Goal: Information Seeking & Learning: Learn about a topic

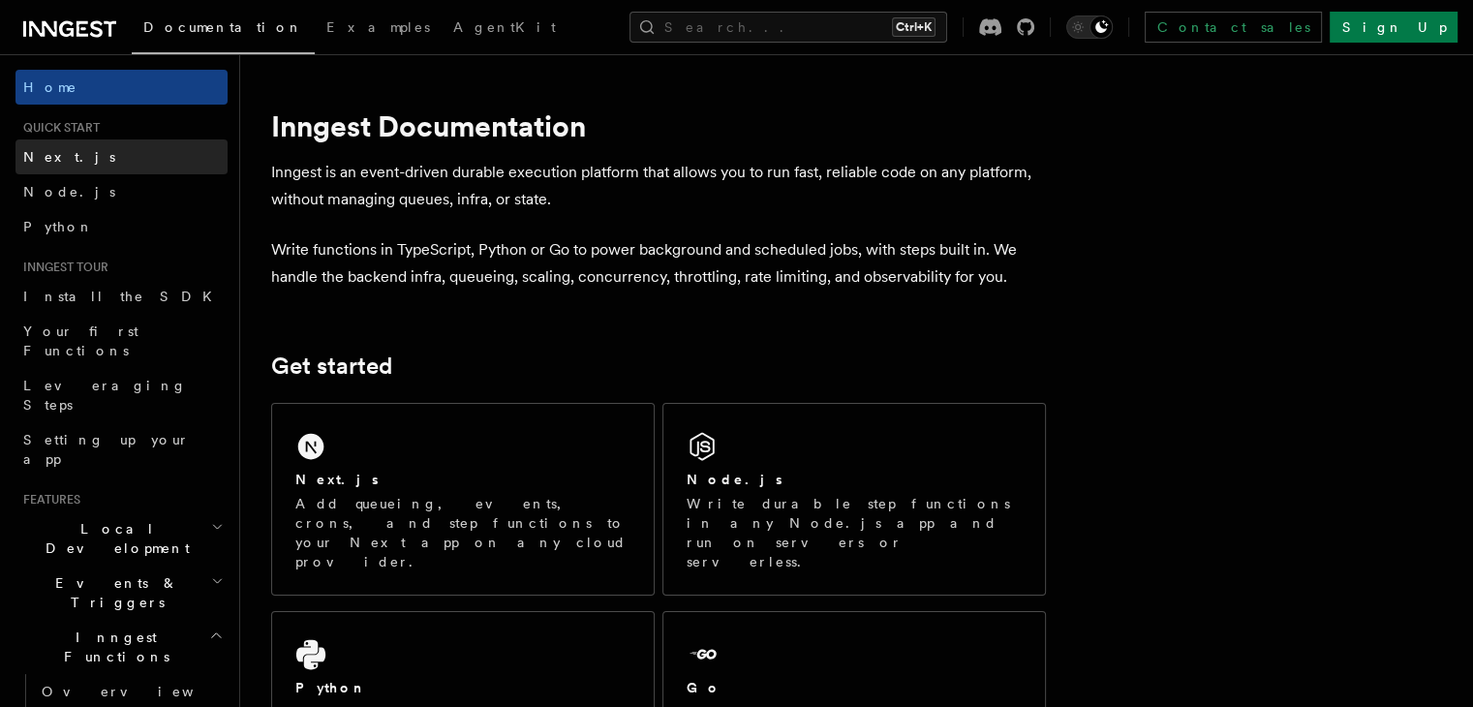
click at [50, 160] on span "Next.js" at bounding box center [69, 156] width 92 height 15
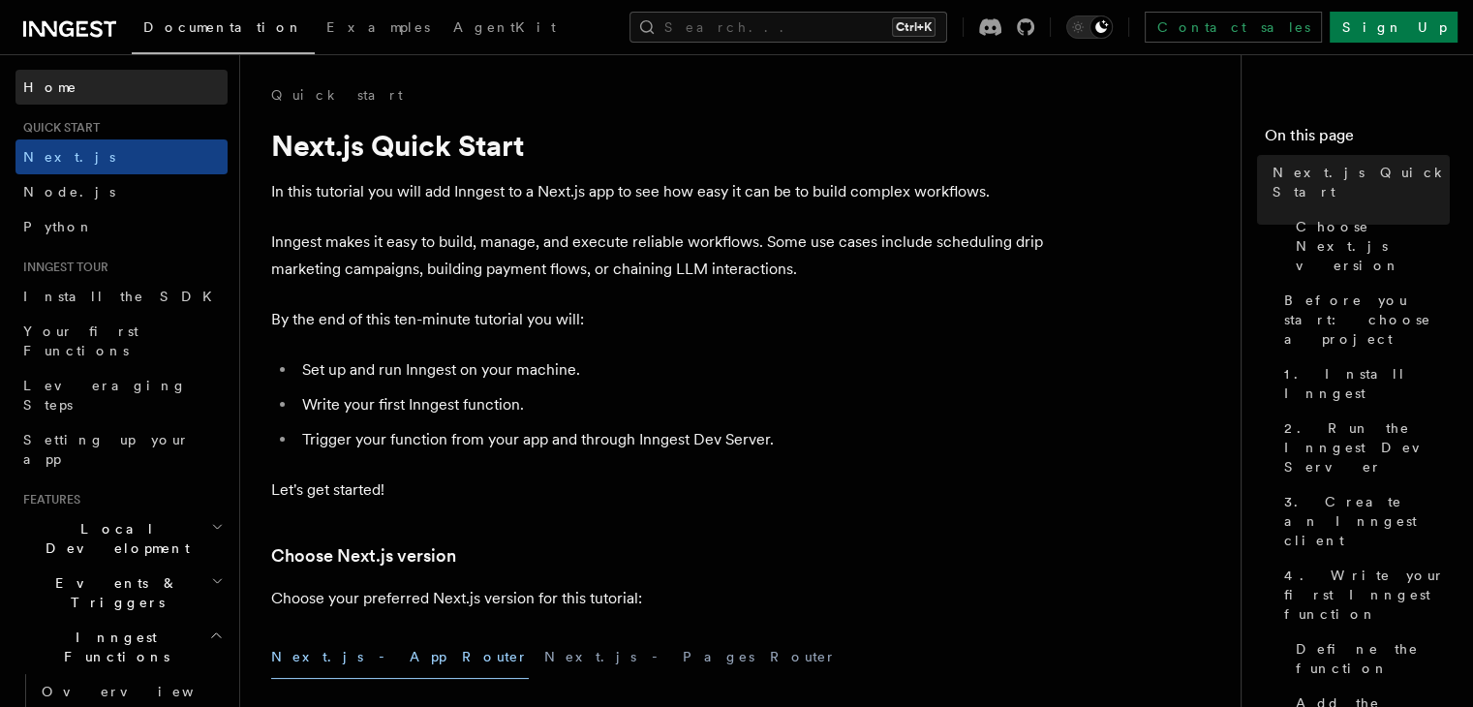
click at [65, 90] on link "Home" at bounding box center [121, 87] width 212 height 35
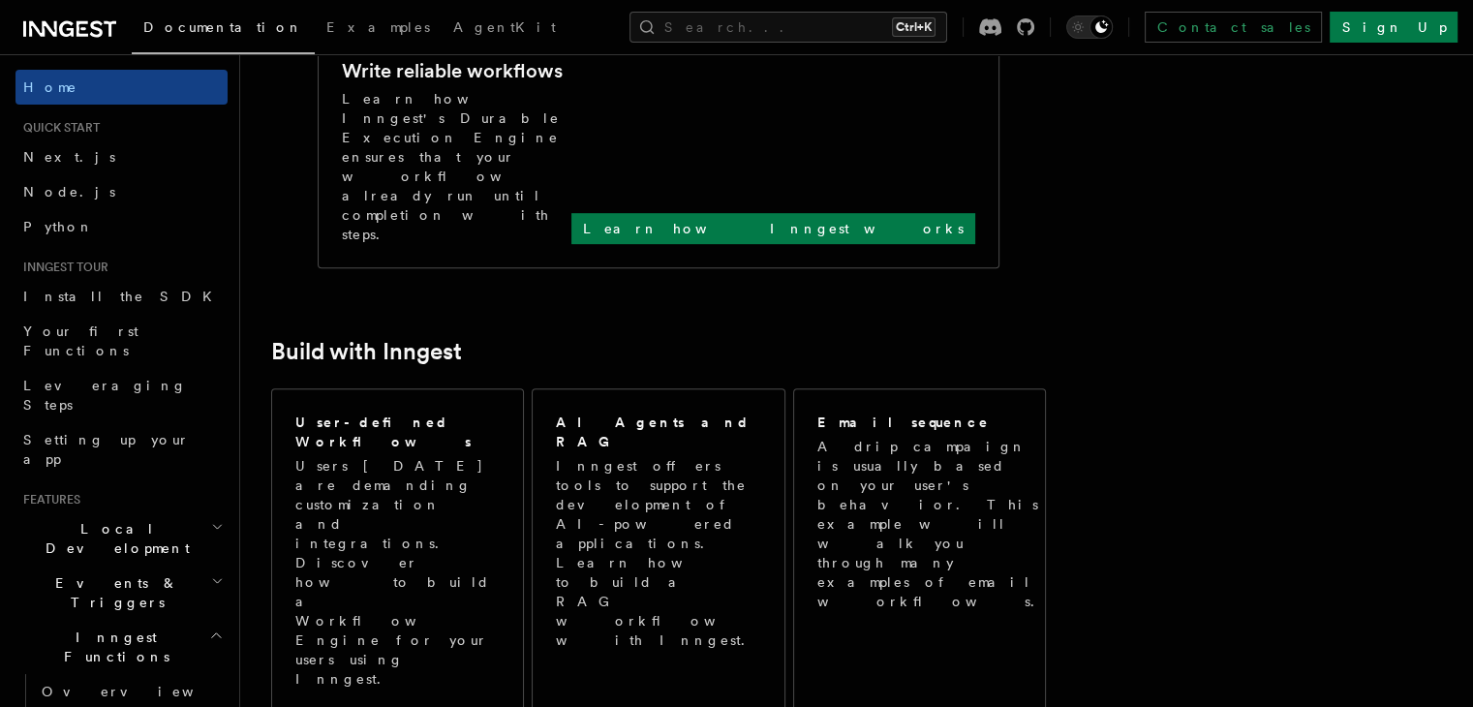
scroll to position [847, 0]
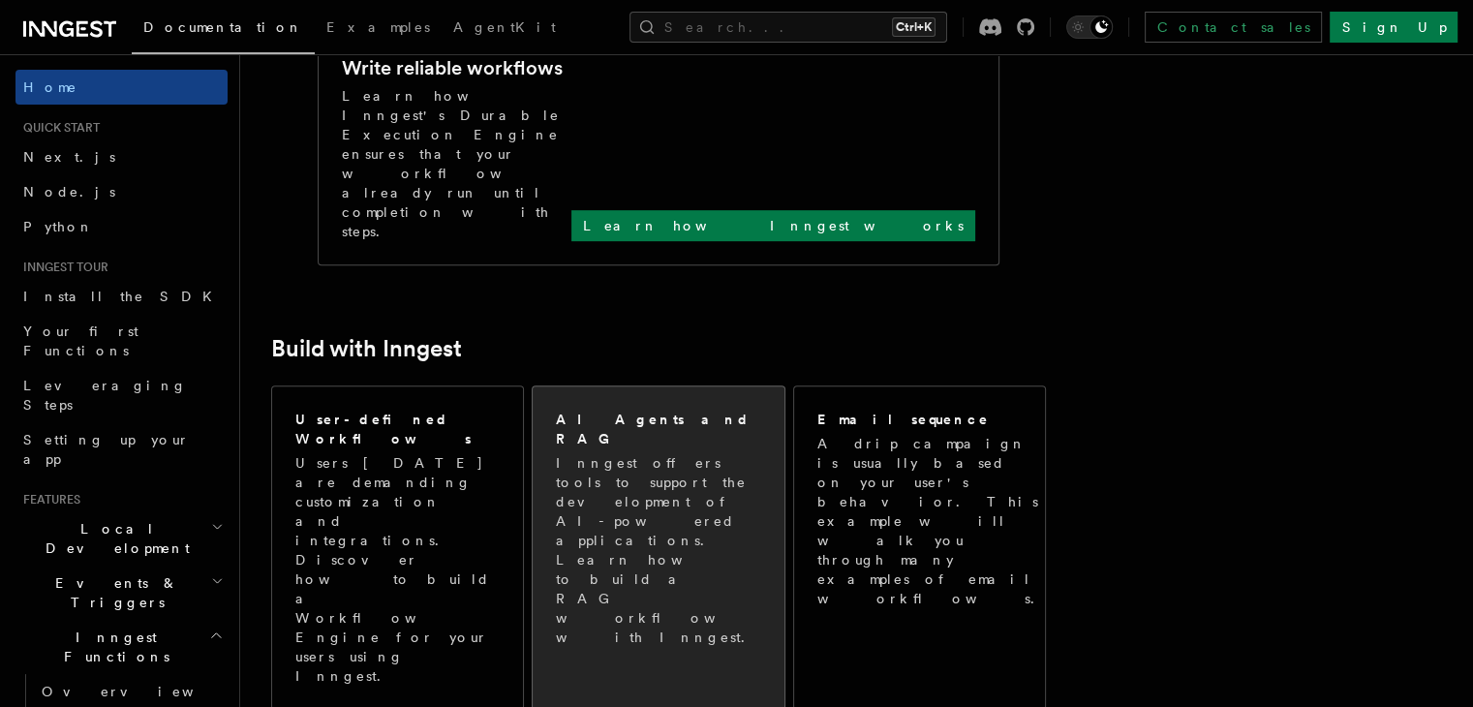
click at [631, 453] on p "Inngest offers tools to support the development of AI-powered applications. Lea…" at bounding box center [659, 550] width 207 height 194
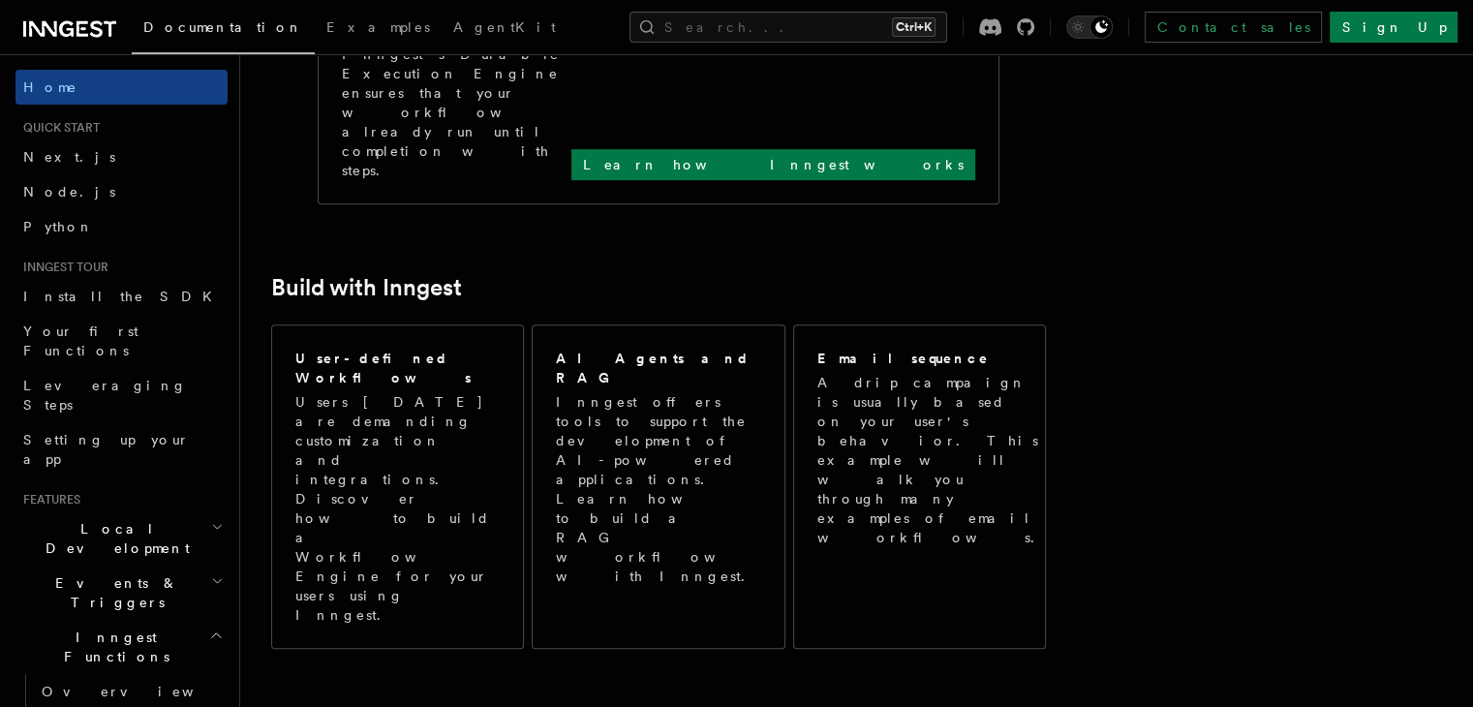
scroll to position [905, 0]
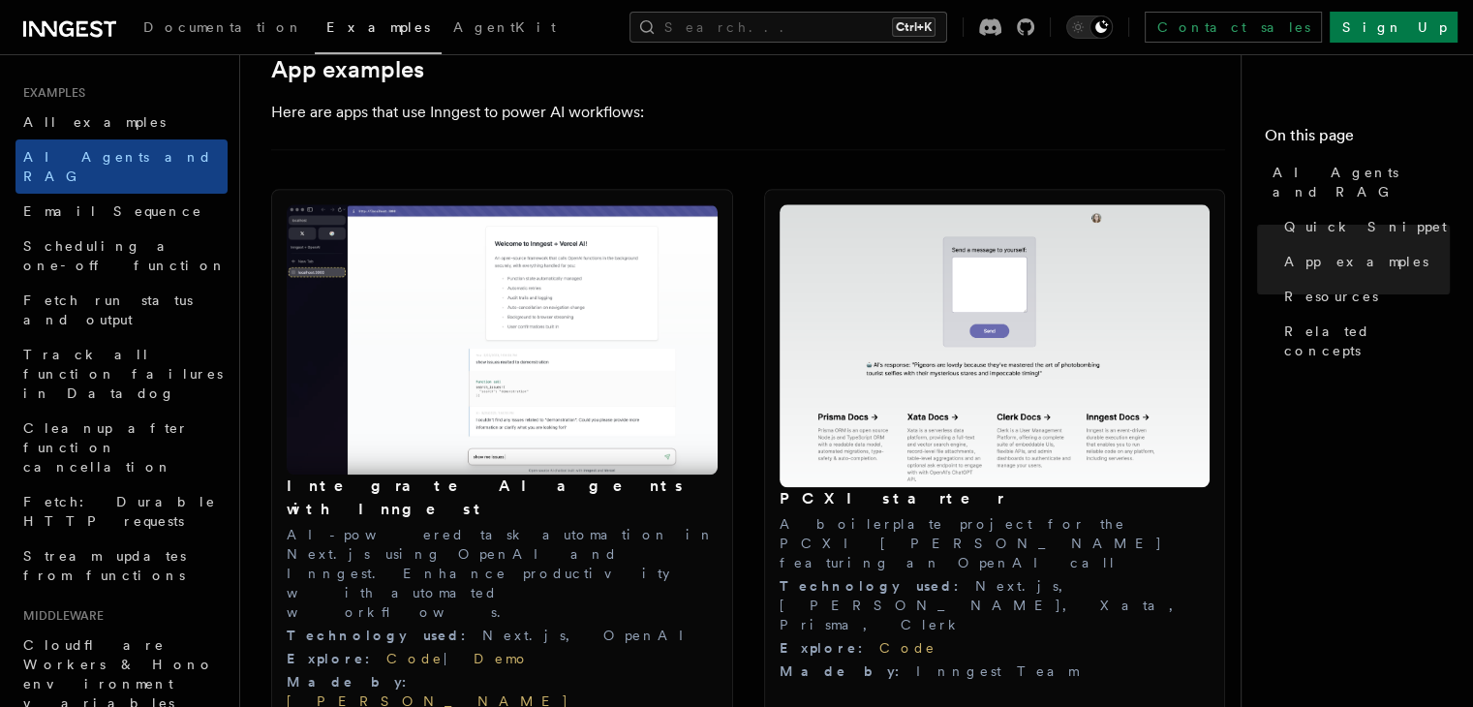
scroll to position [2000, 0]
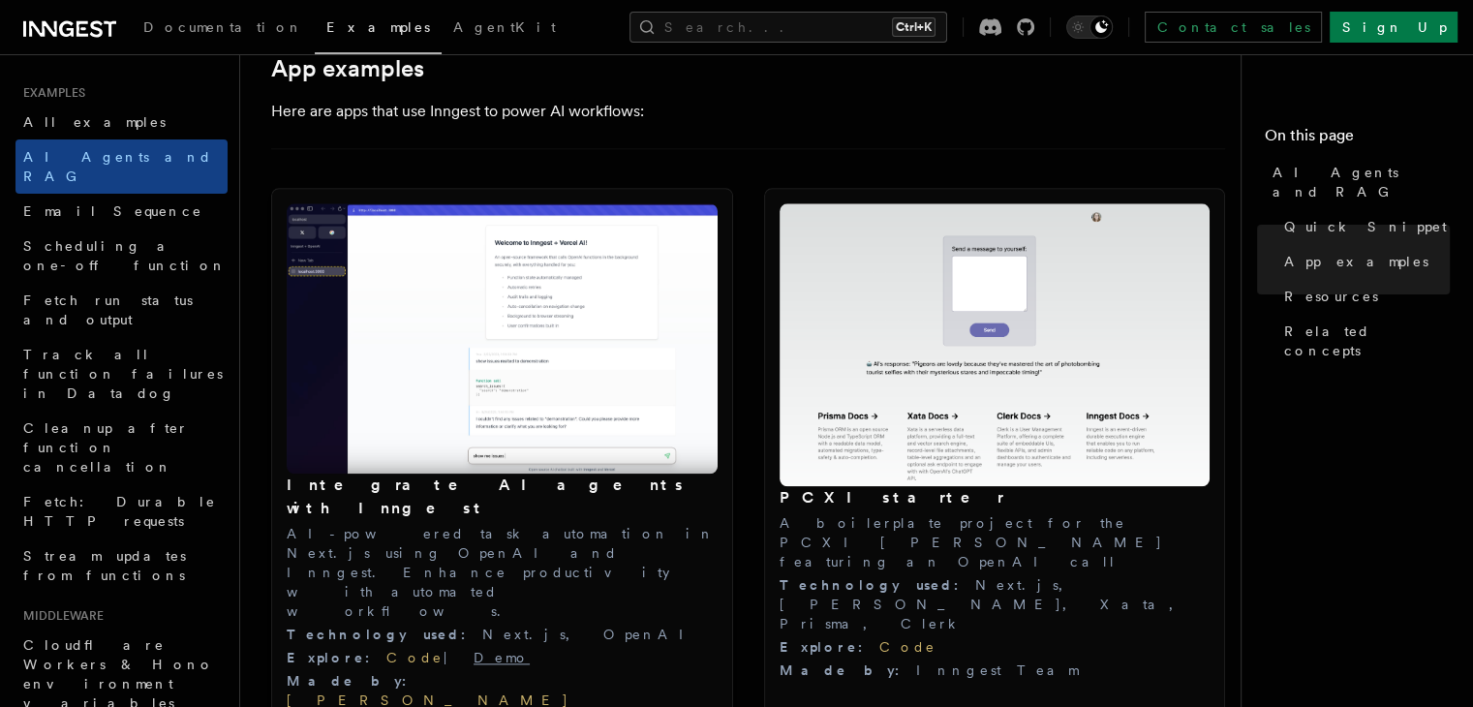
click at [474, 650] on link "Demo" at bounding box center [502, 657] width 56 height 15
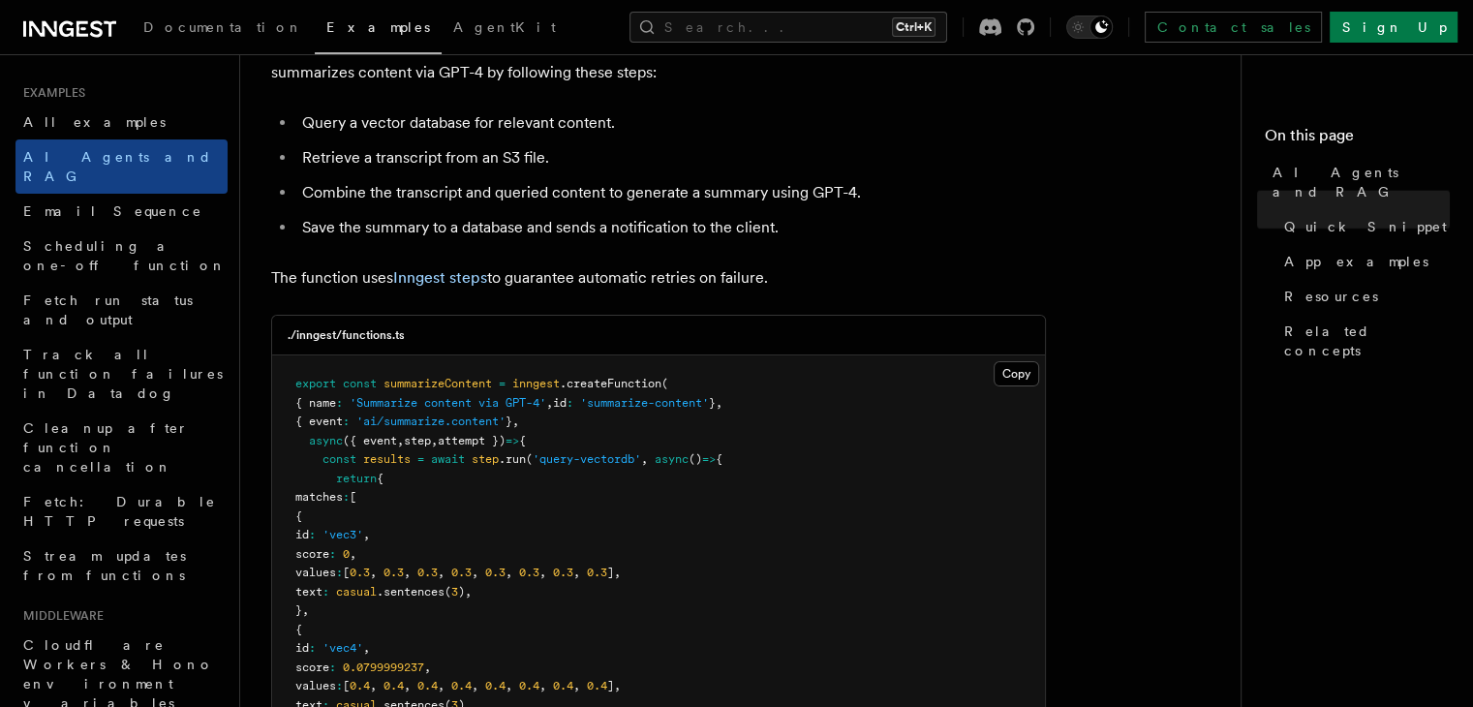
scroll to position [0, 0]
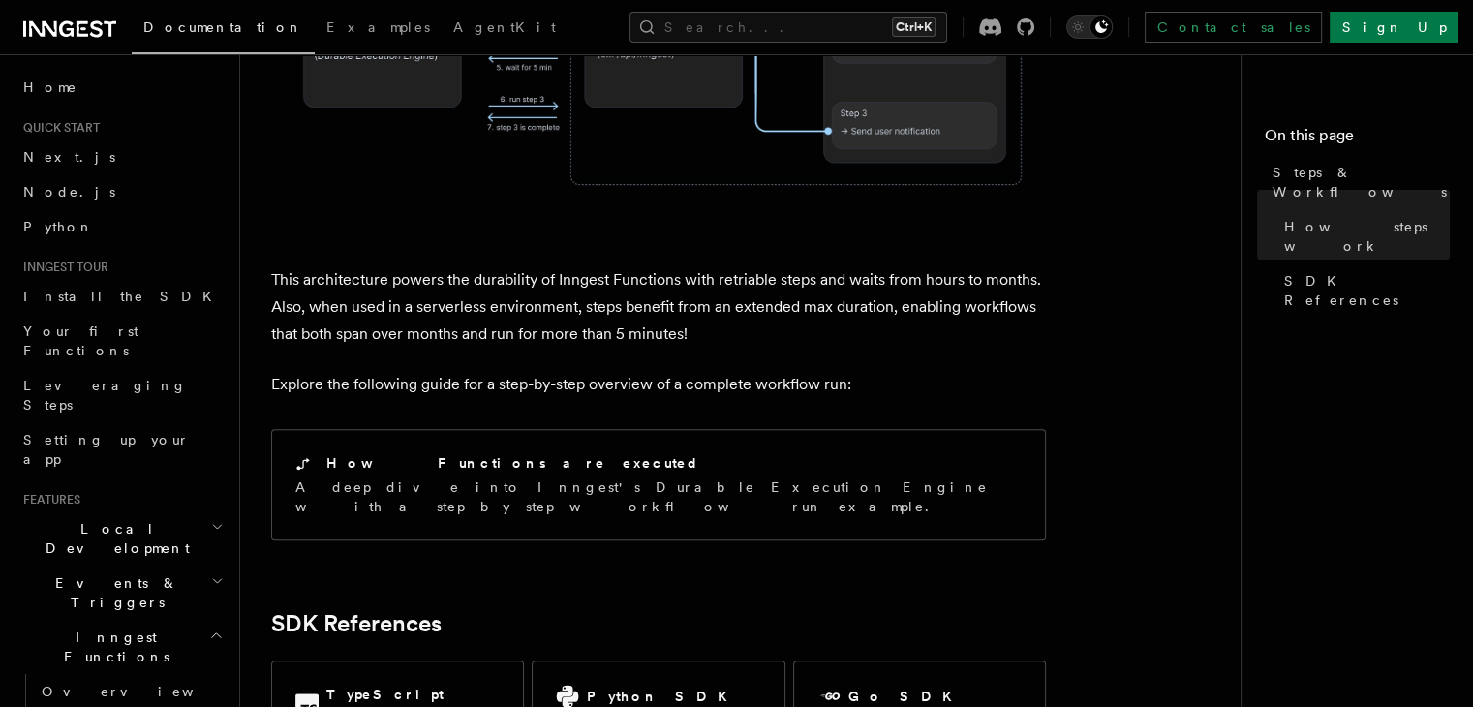
scroll to position [1826, 0]
